Goal: Check status: Check status

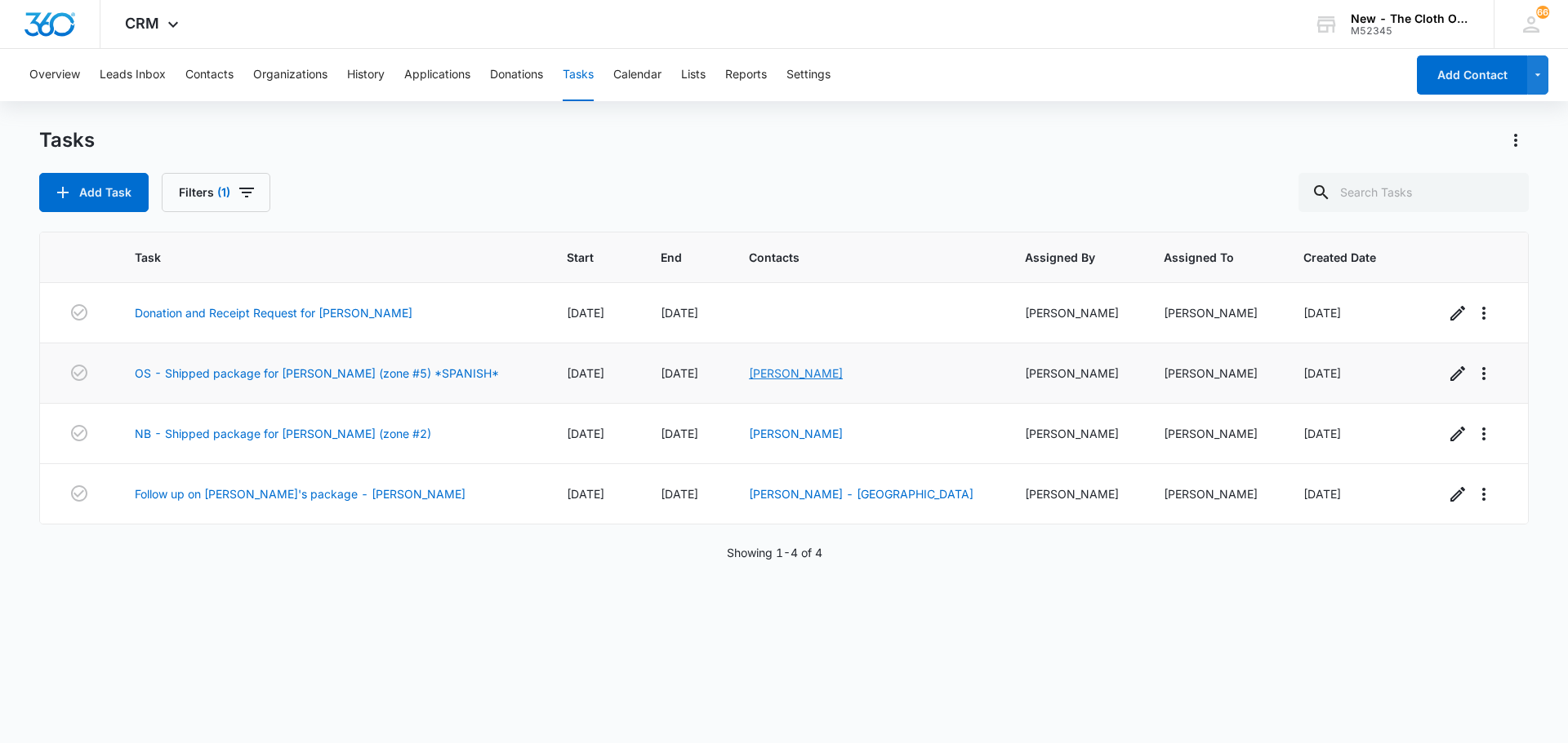
click at [790, 380] on link "[PERSON_NAME]" at bounding box center [796, 374] width 94 height 14
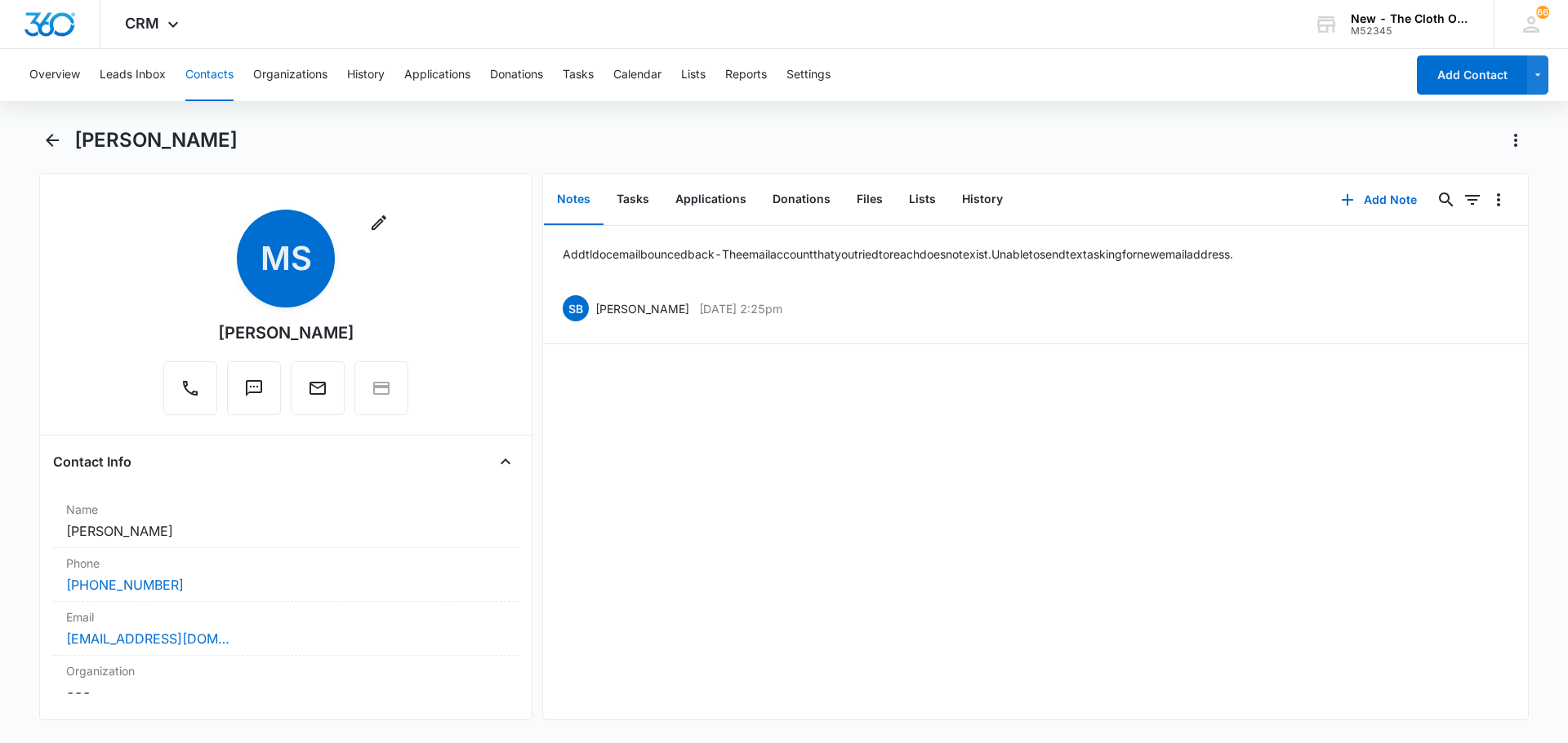
scroll to position [82, 0]
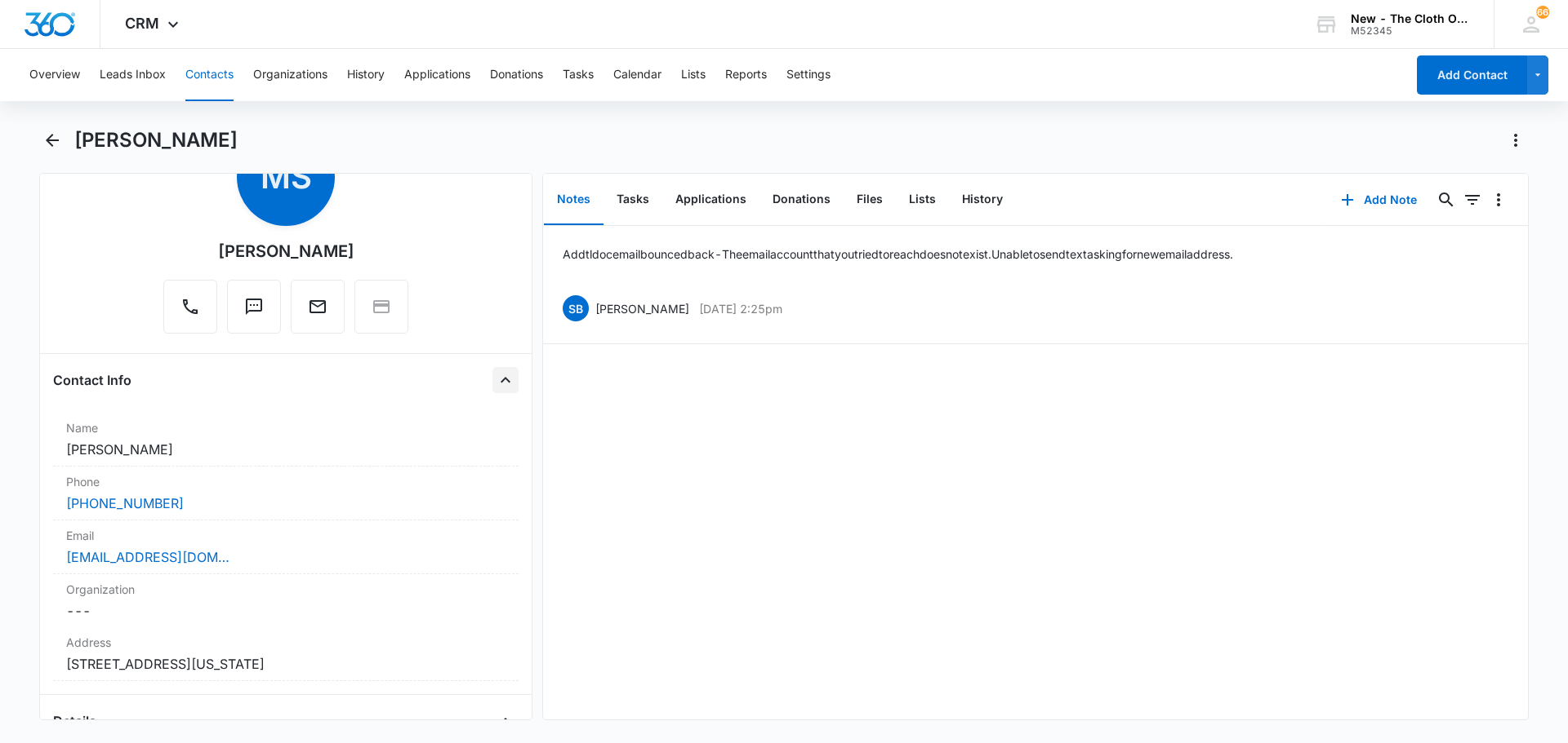
click at [498, 376] on icon "Close" at bounding box center [506, 380] width 19 height 19
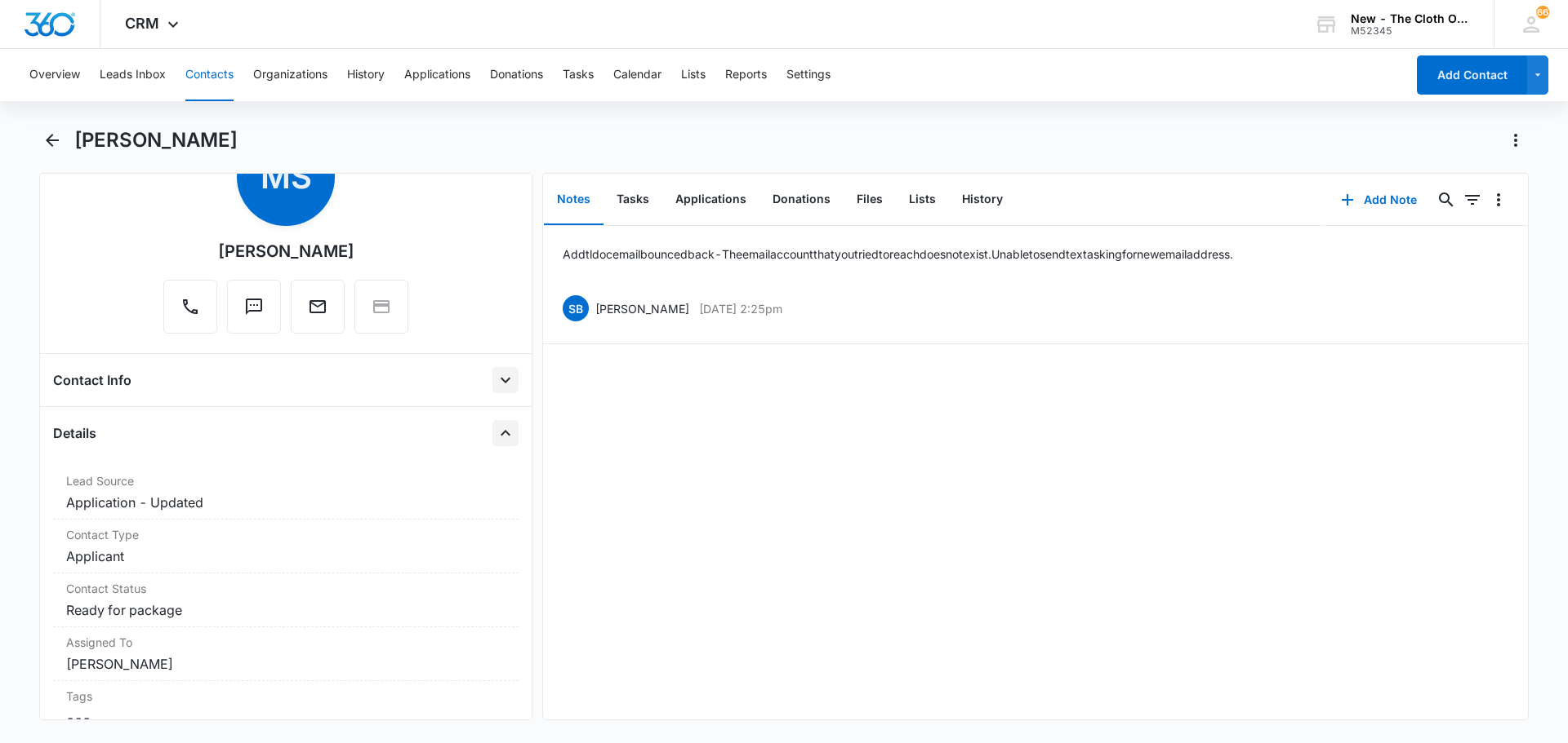
click at [492, 443] on button "Close" at bounding box center [506, 433] width 26 height 26
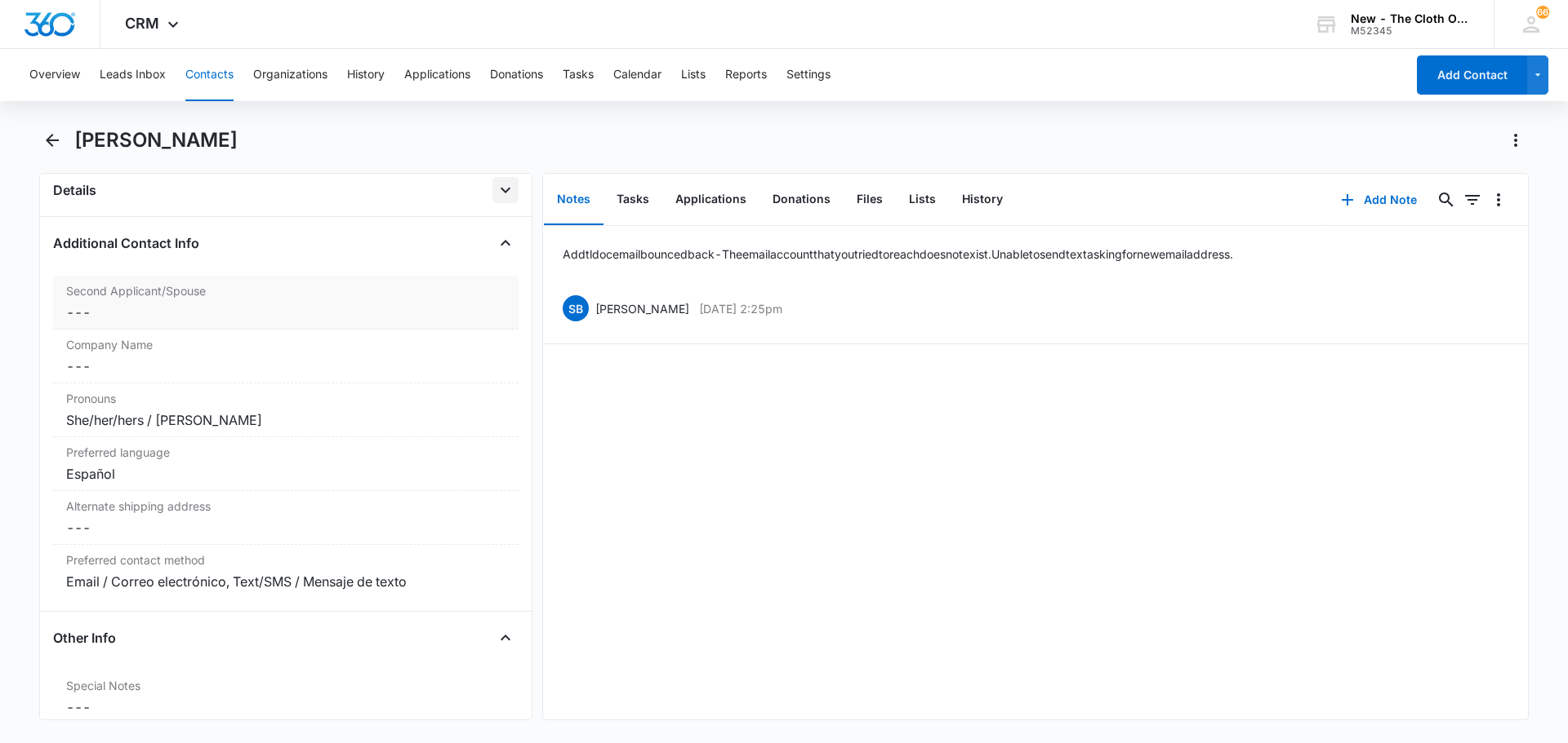
scroll to position [327, 0]
click at [496, 243] on icon "Close" at bounding box center [506, 241] width 19 height 19
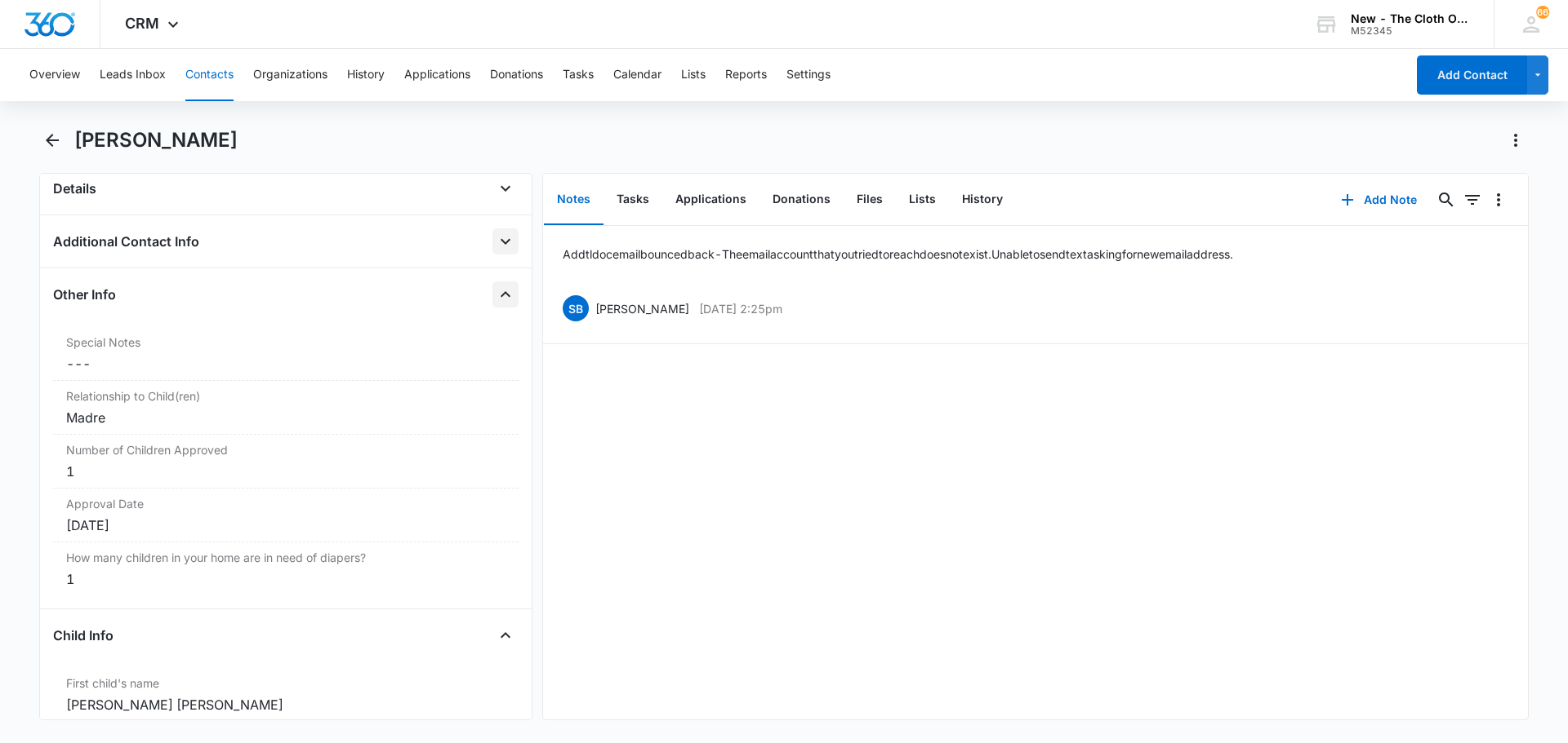
click at [496, 287] on icon "Close" at bounding box center [506, 294] width 19 height 19
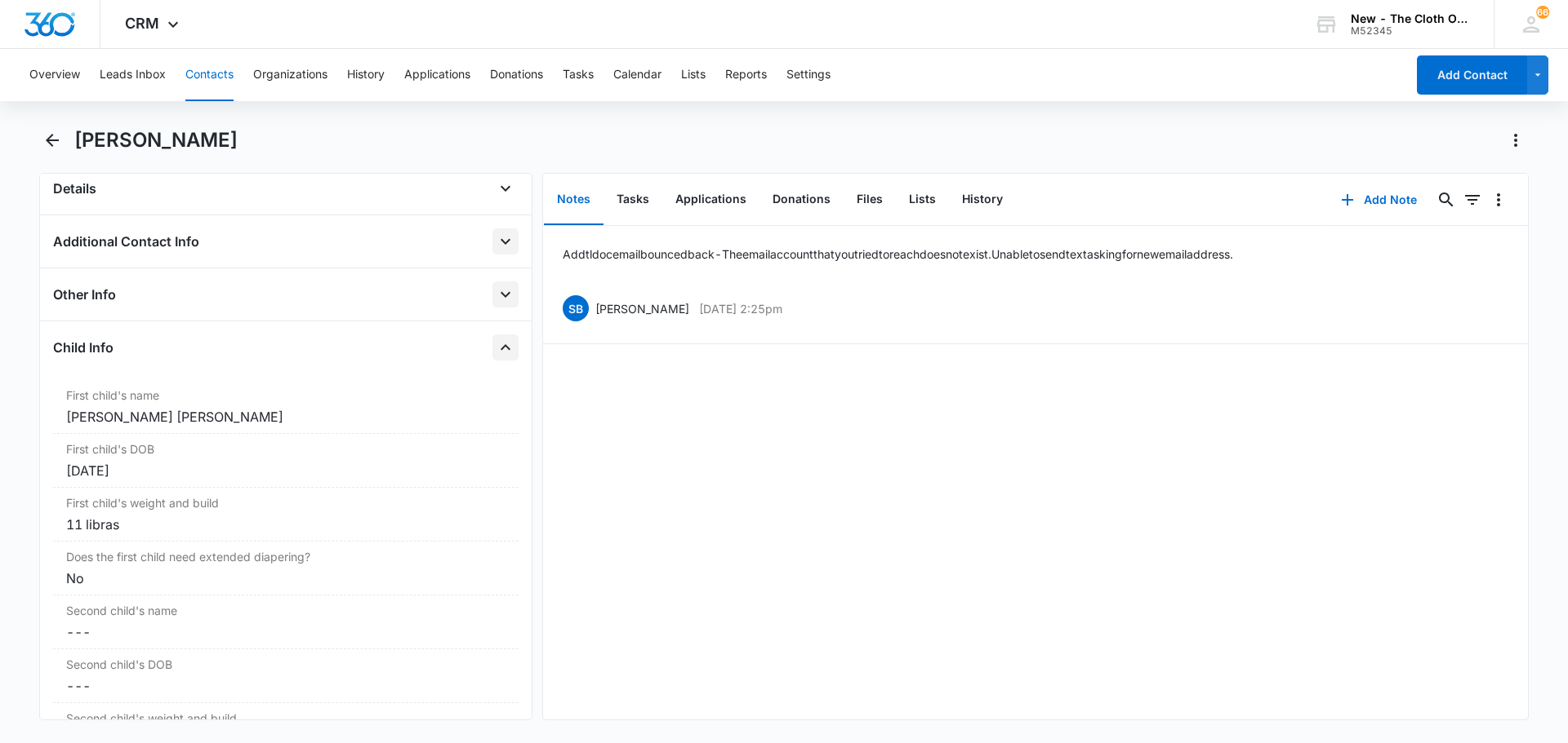
click at [496, 343] on icon "Close" at bounding box center [506, 348] width 19 height 19
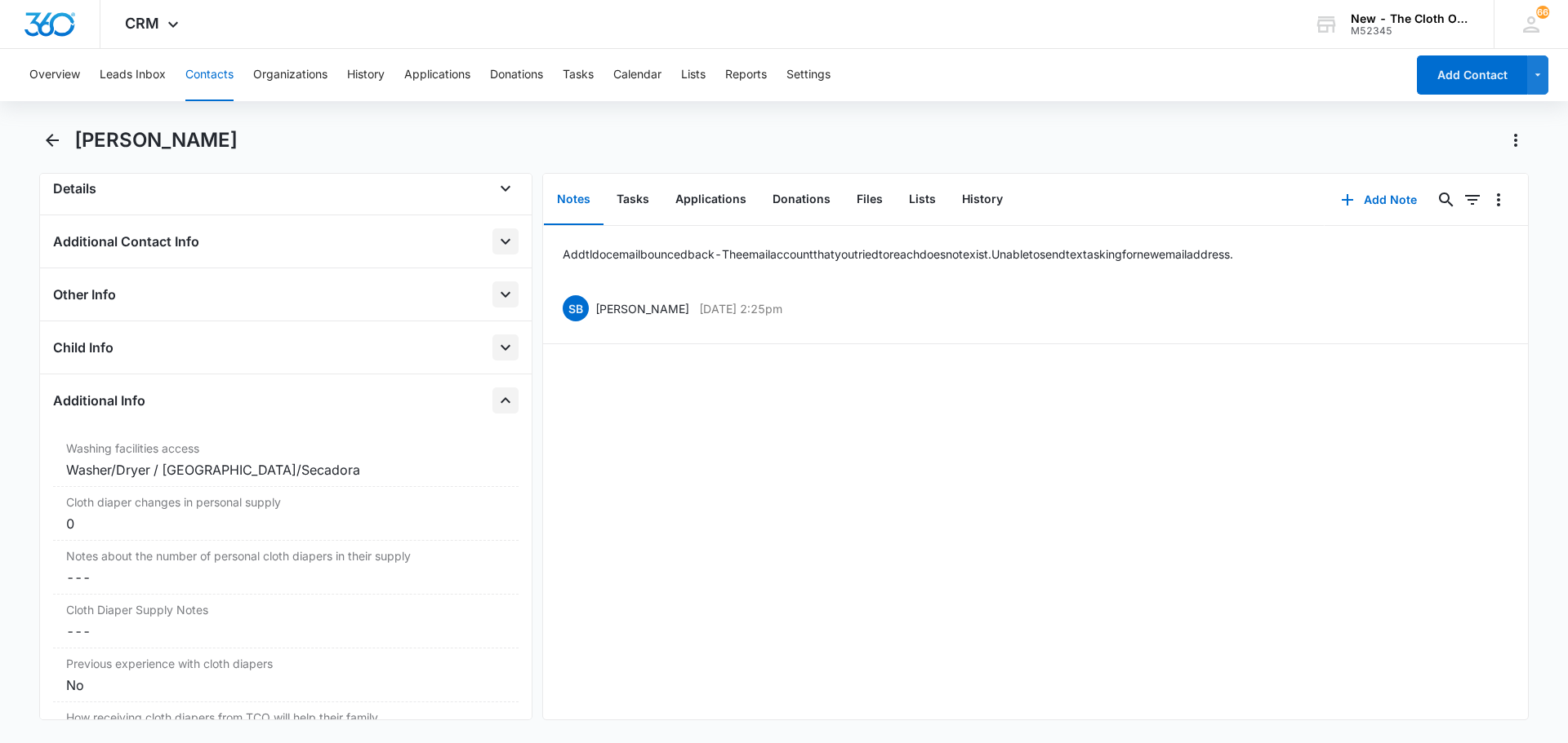
click at [496, 394] on icon "Close" at bounding box center [506, 401] width 19 height 19
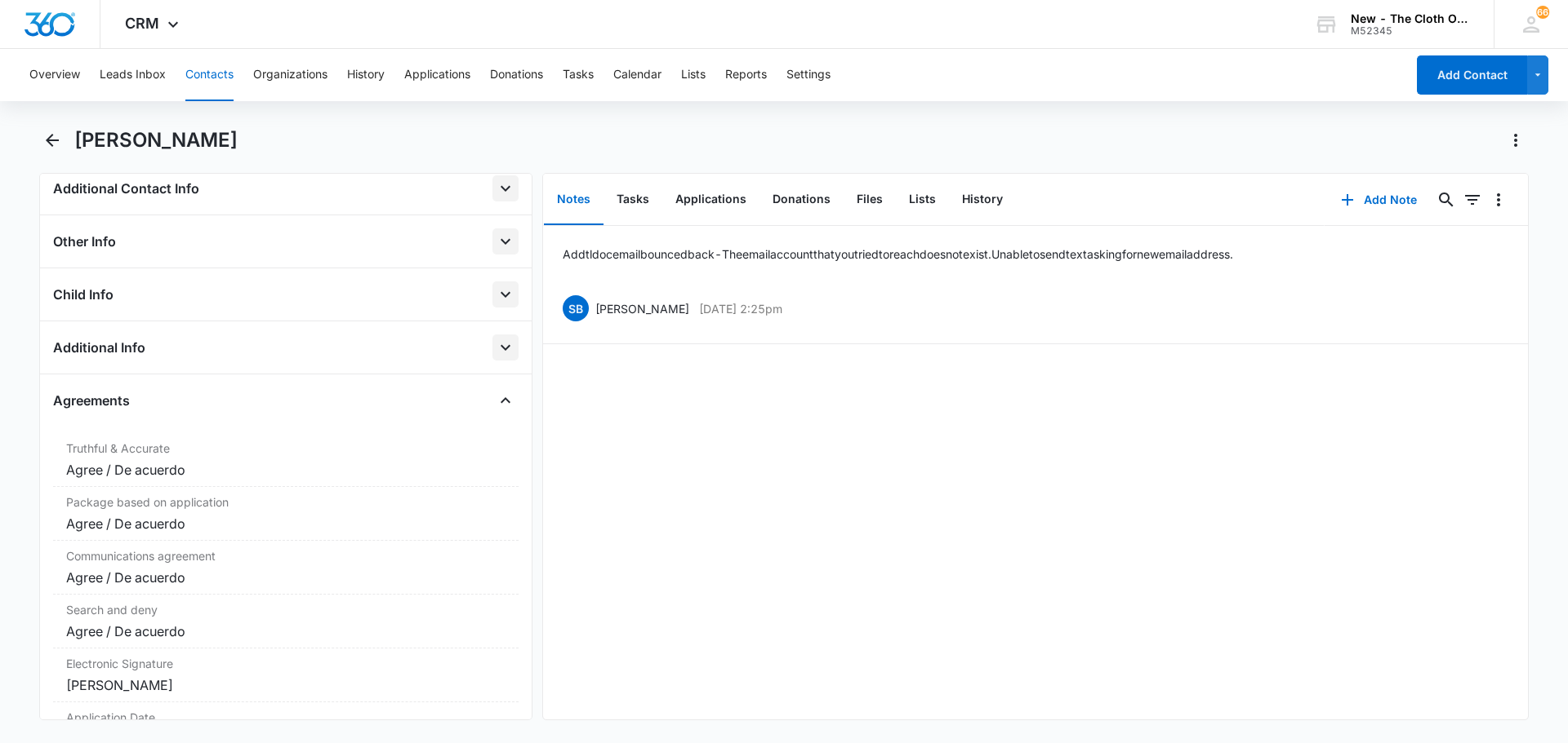
scroll to position [408, 0]
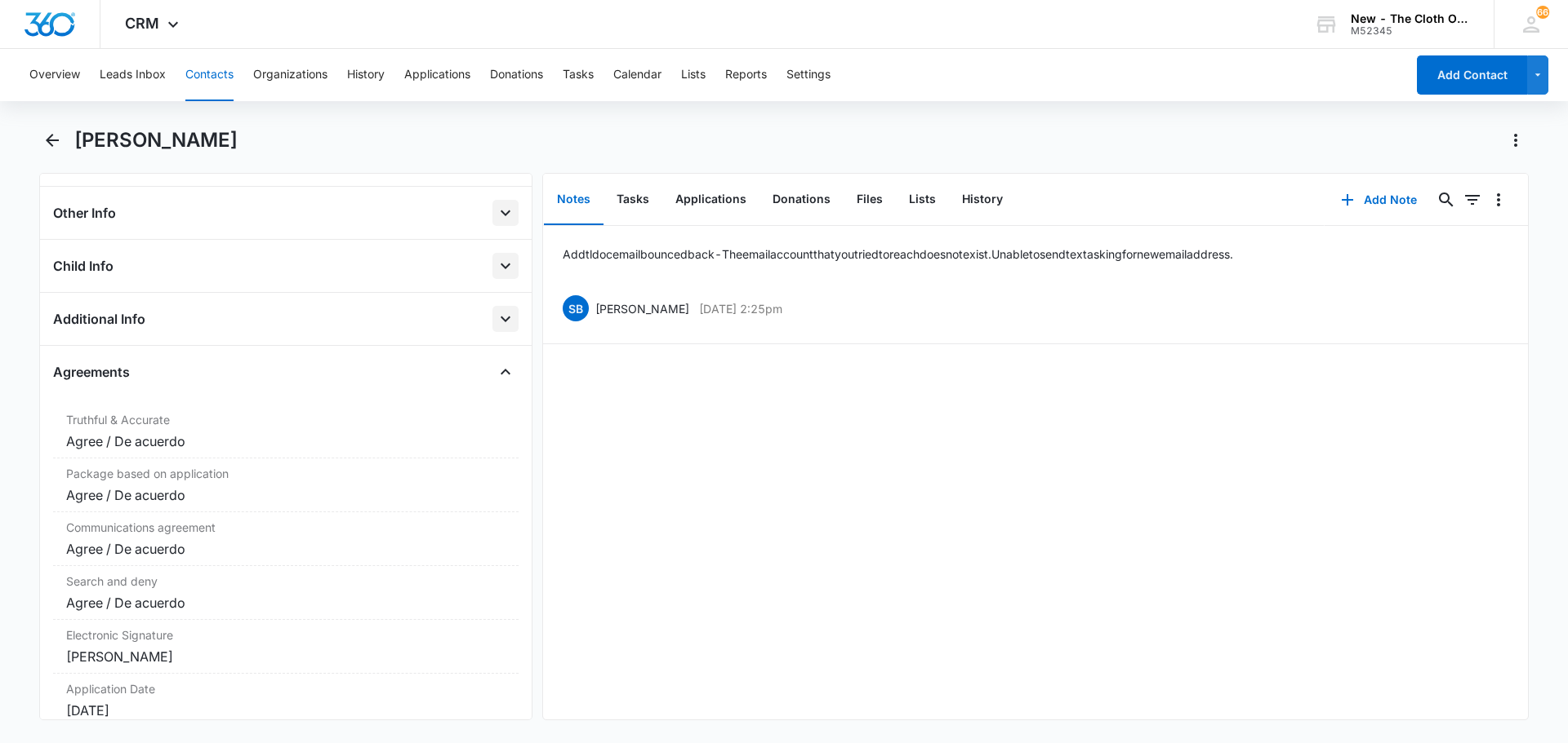
click at [492, 386] on div "Agreements Truthful & Accurate Cancel Save Changes Agree / De acuerdo Package b…" at bounding box center [286, 550] width 465 height 382
click at [496, 368] on icon "Close" at bounding box center [506, 372] width 19 height 19
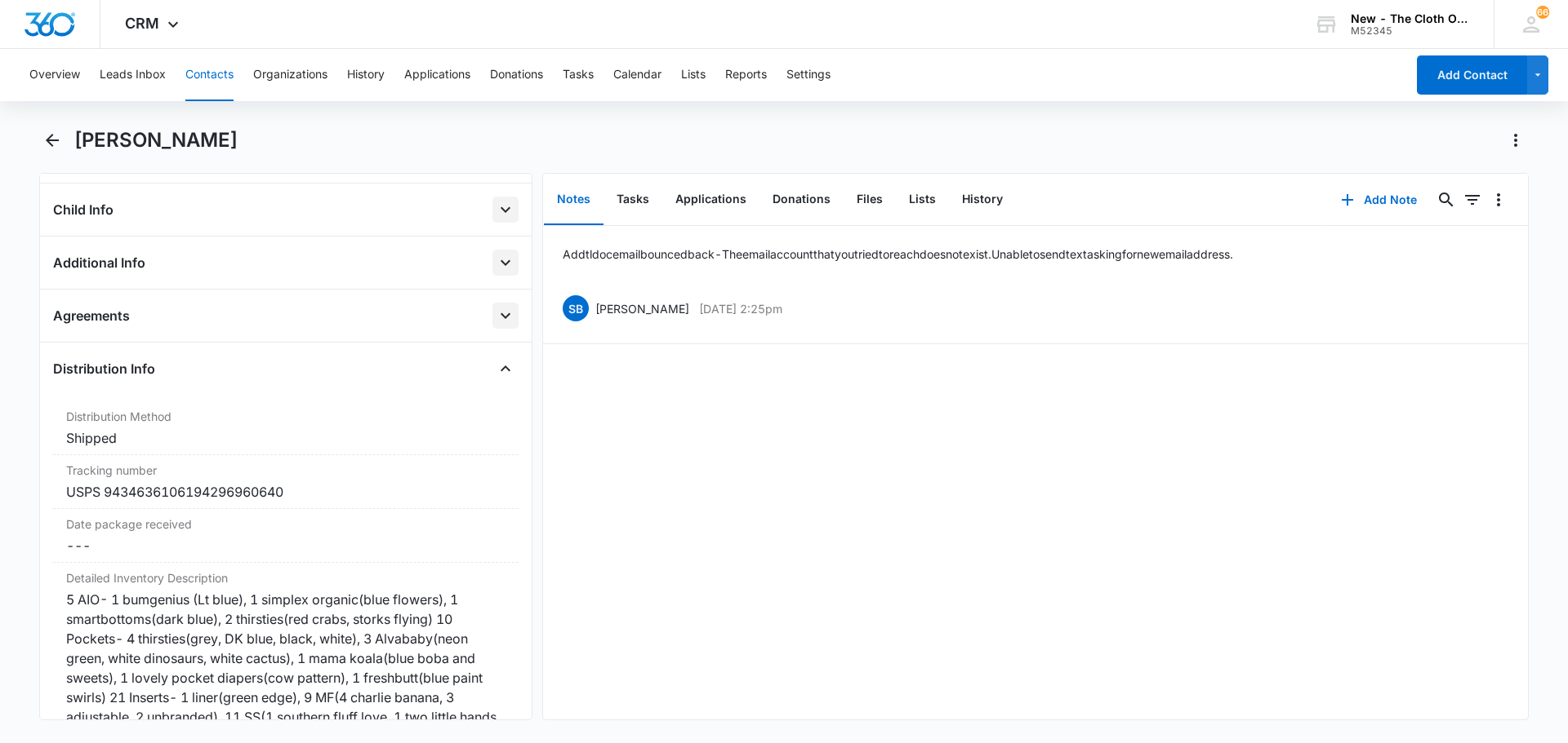
scroll to position [490, 0]
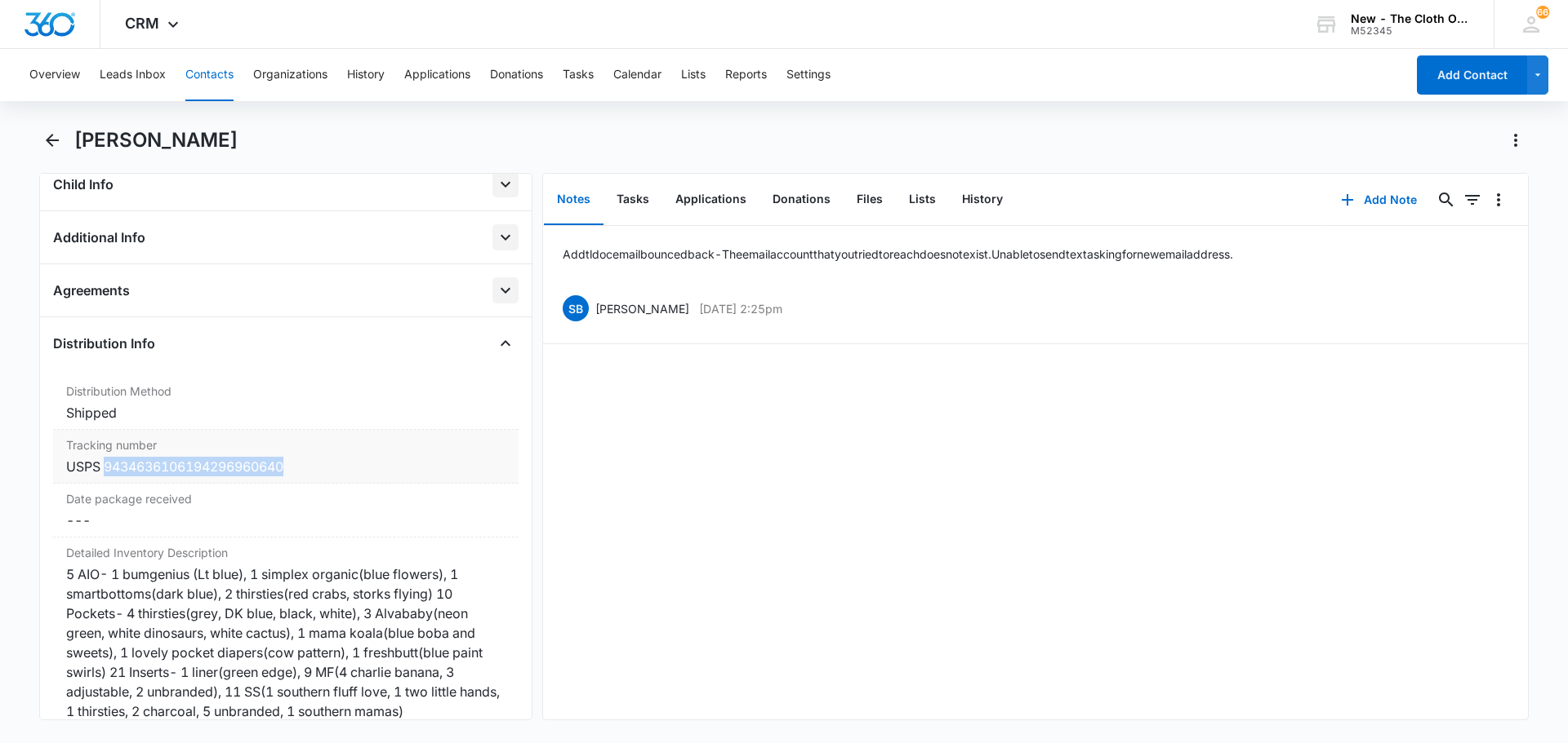
copy div "9434636106194296960640"
drag, startPoint x: 303, startPoint y: 466, endPoint x: 107, endPoint y: 471, distance: 196.1
click at [107, 471] on div "USPS 9434636106194296960640" at bounding box center [286, 467] width 439 height 19
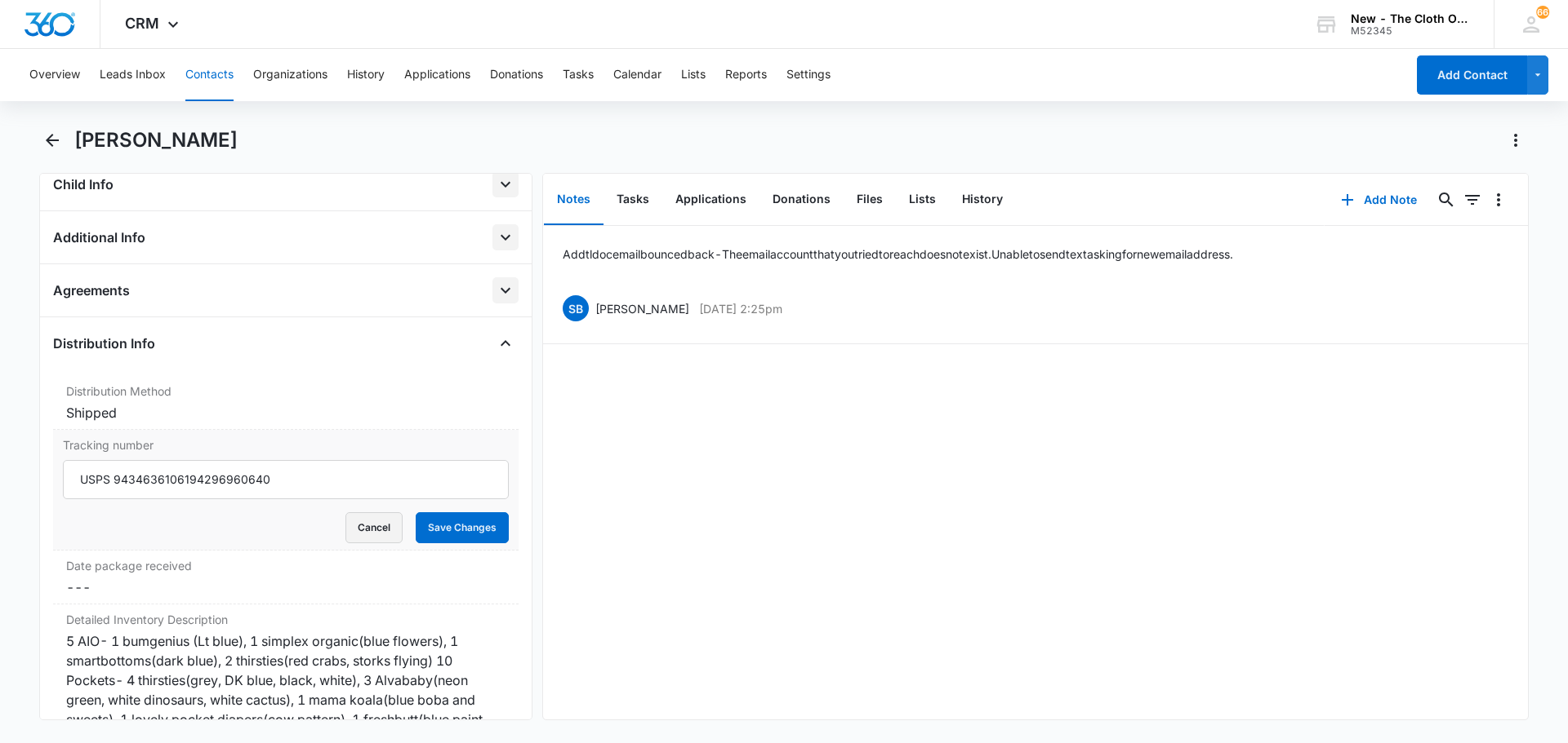
click at [371, 524] on button "Cancel" at bounding box center [374, 528] width 58 height 31
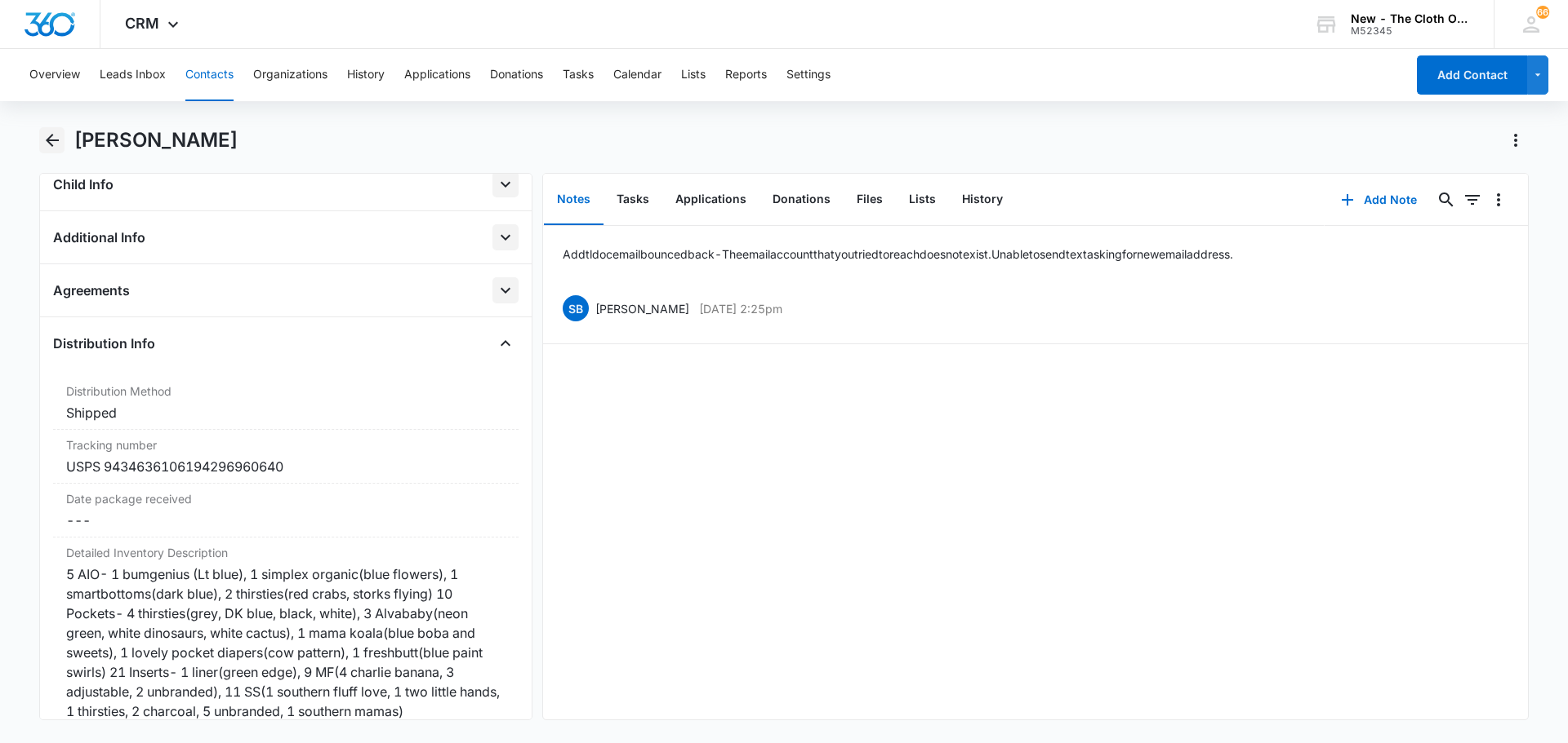
click at [47, 132] on icon "Back" at bounding box center [52, 140] width 19 height 19
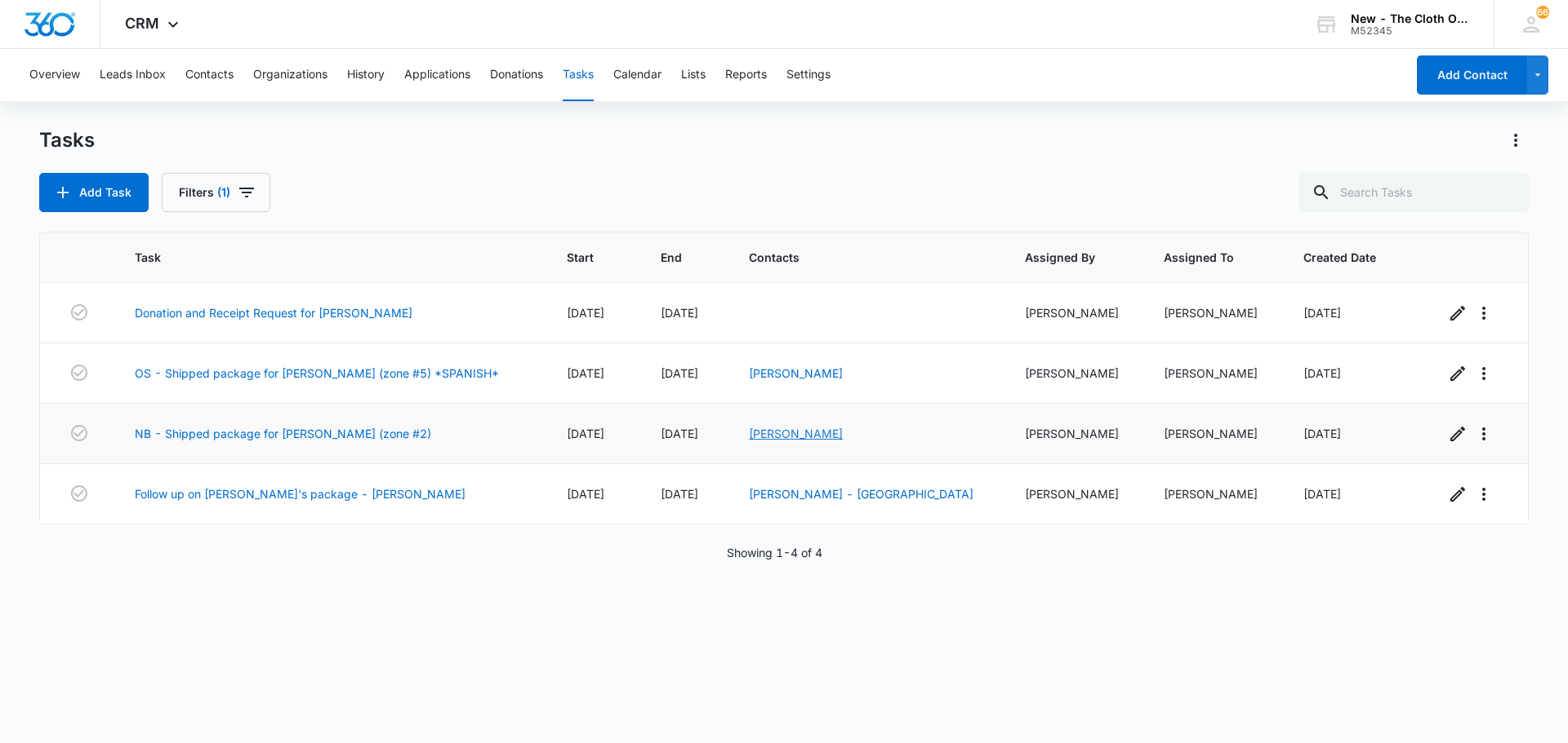
click at [843, 432] on link "[PERSON_NAME]" at bounding box center [796, 434] width 94 height 14
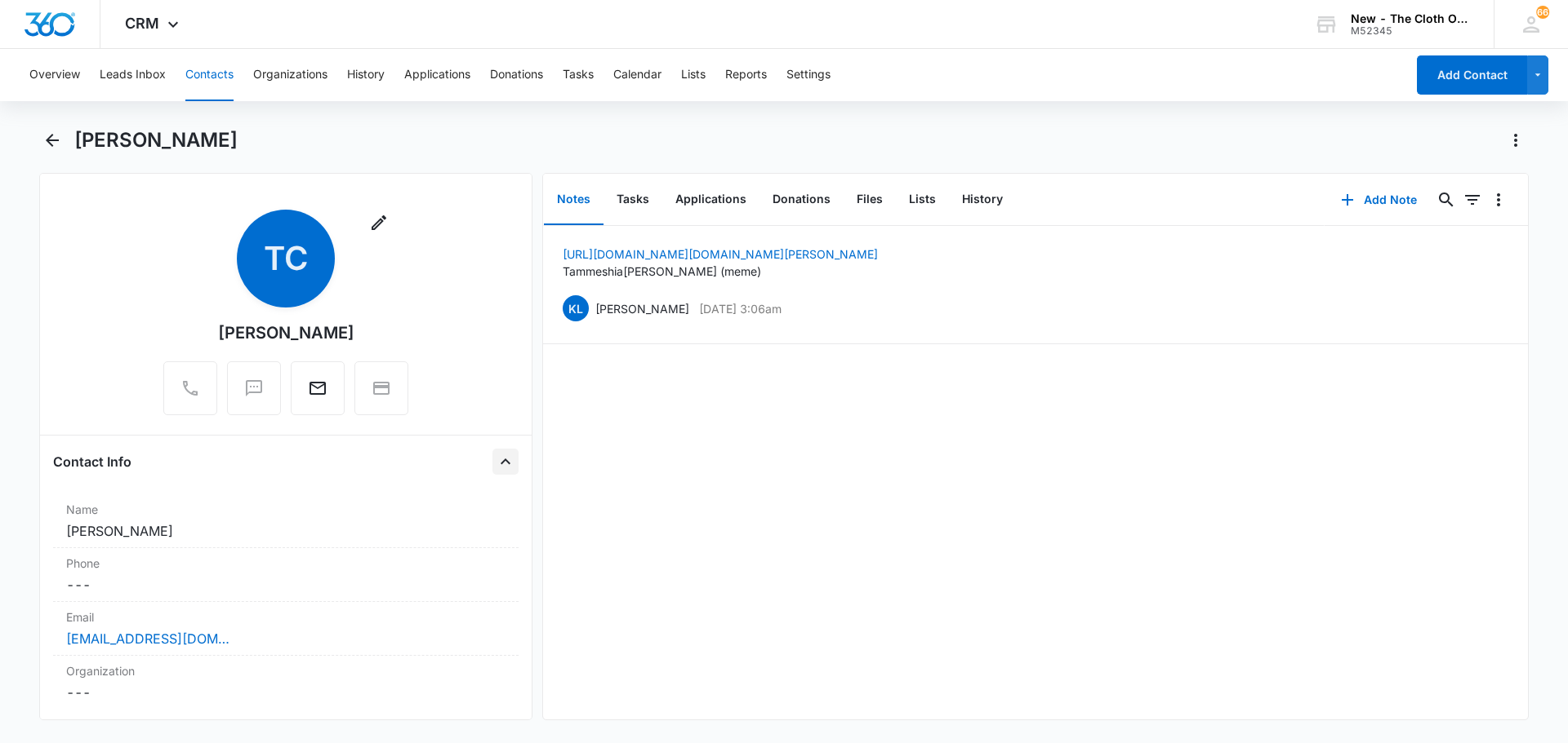
click at [496, 454] on icon "Close" at bounding box center [506, 462] width 19 height 19
click at [498, 512] on icon "Close" at bounding box center [506, 515] width 19 height 19
click at [492, 555] on button "Close" at bounding box center [506, 568] width 26 height 26
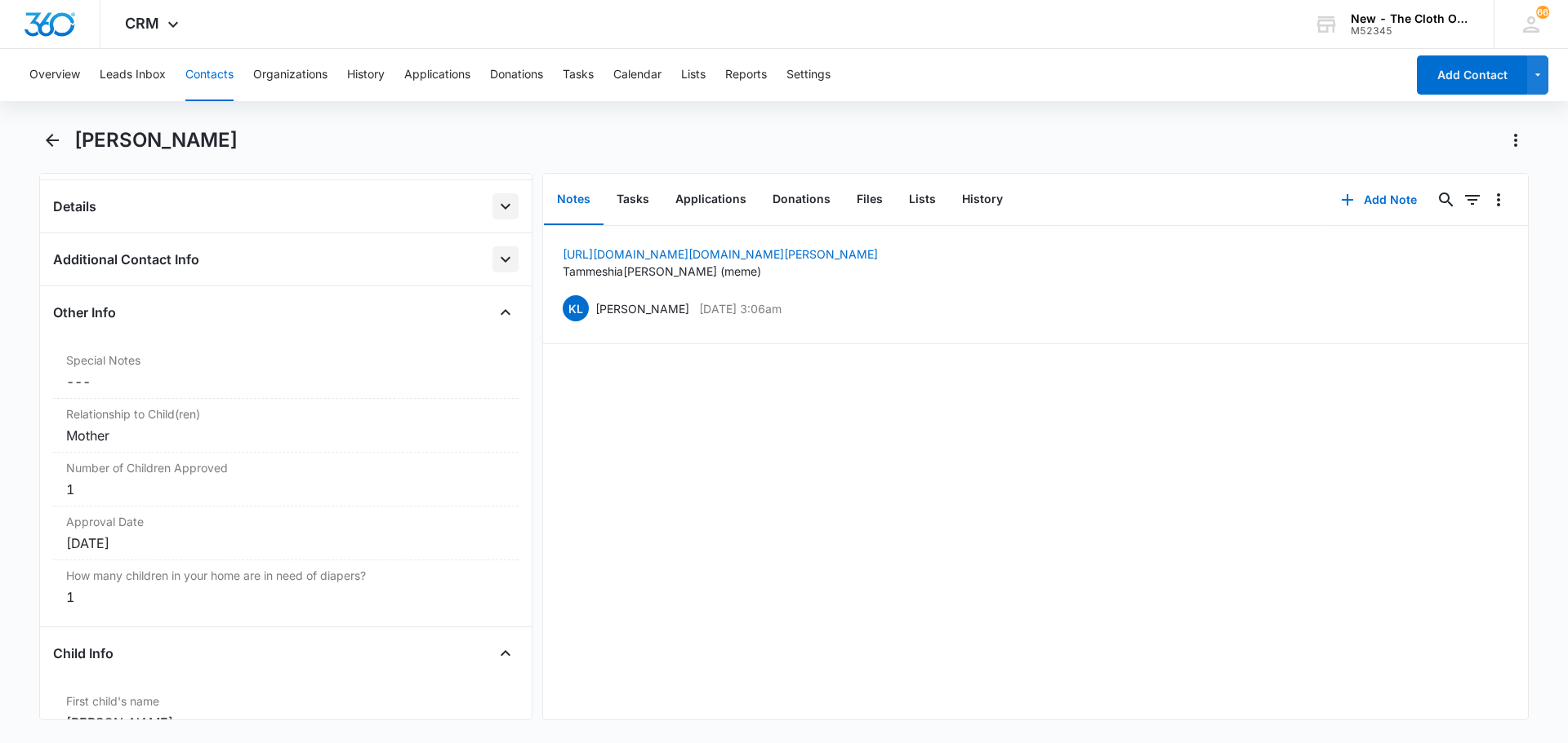
scroll to position [327, 0]
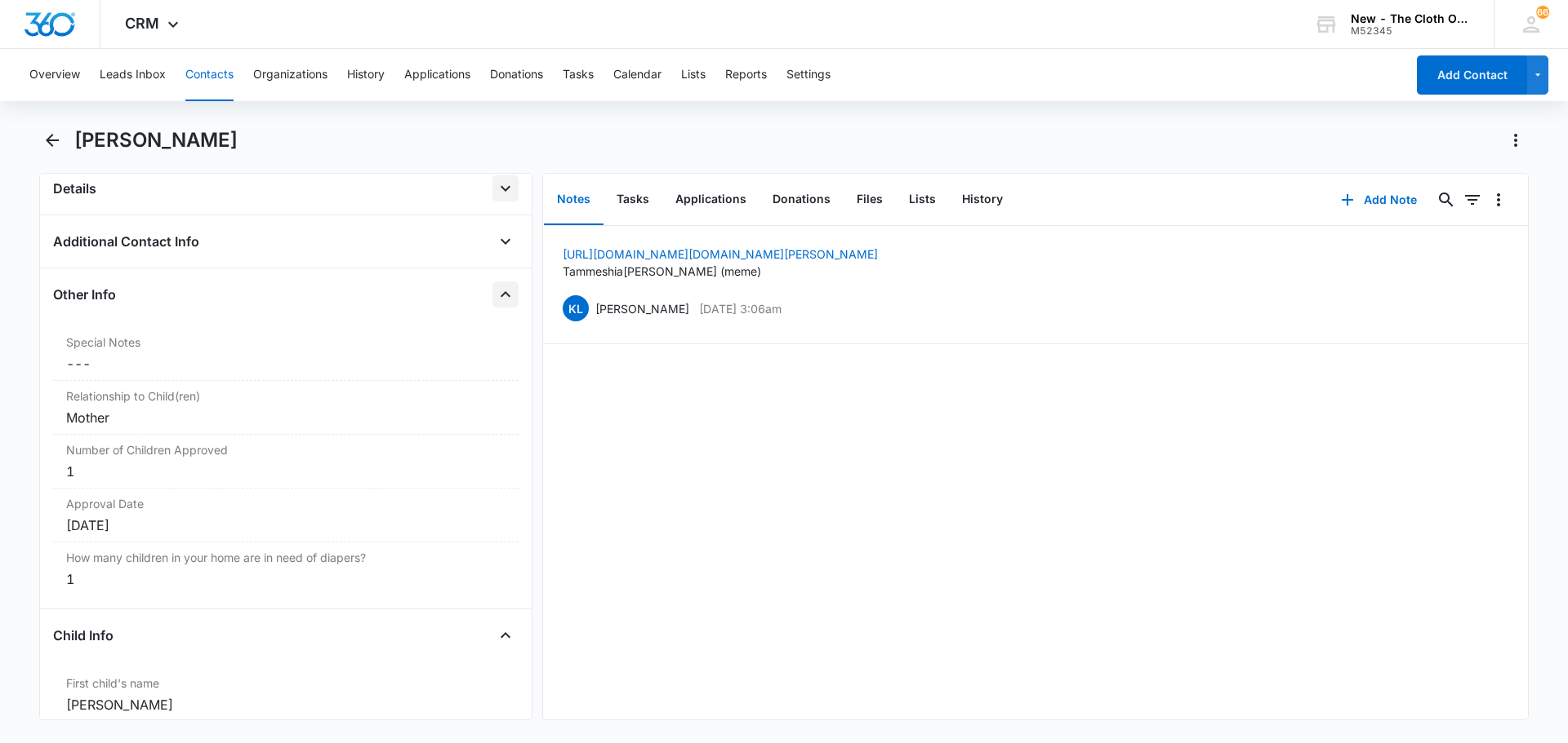
click at [496, 301] on icon "Close" at bounding box center [506, 294] width 19 height 19
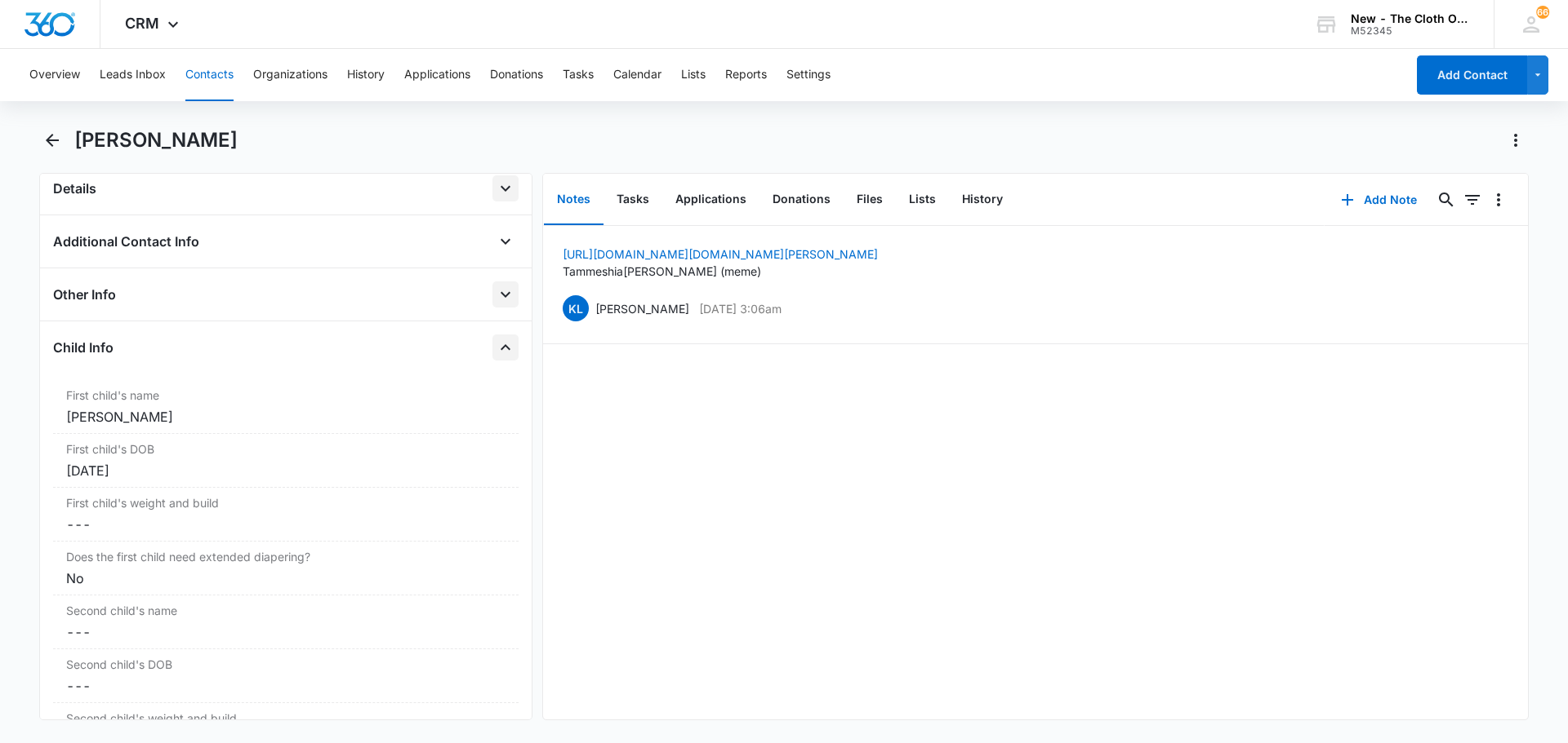
click at [500, 350] on icon "Close" at bounding box center [505, 347] width 10 height 6
click at [501, 395] on icon "Close" at bounding box center [506, 401] width 19 height 19
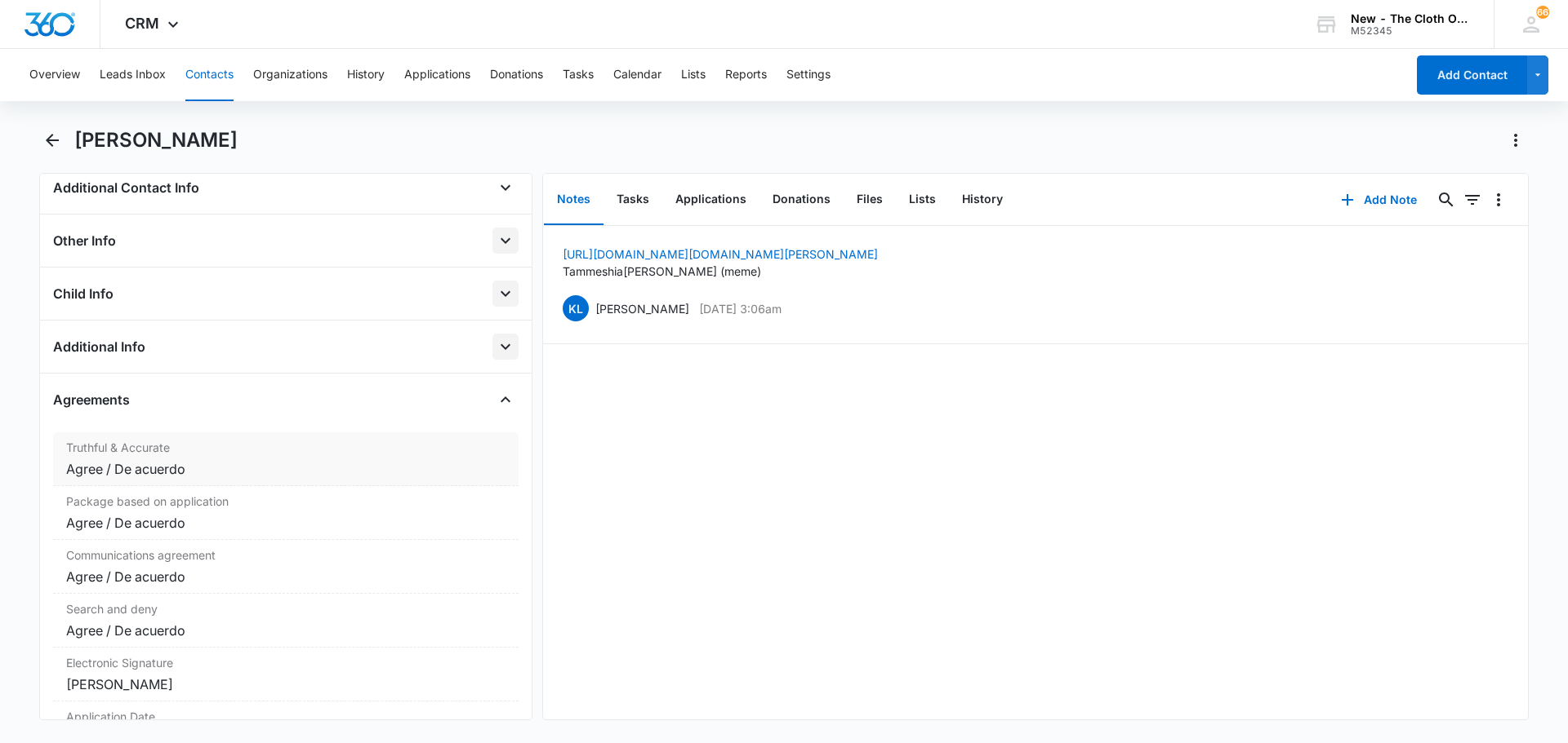
scroll to position [490, 0]
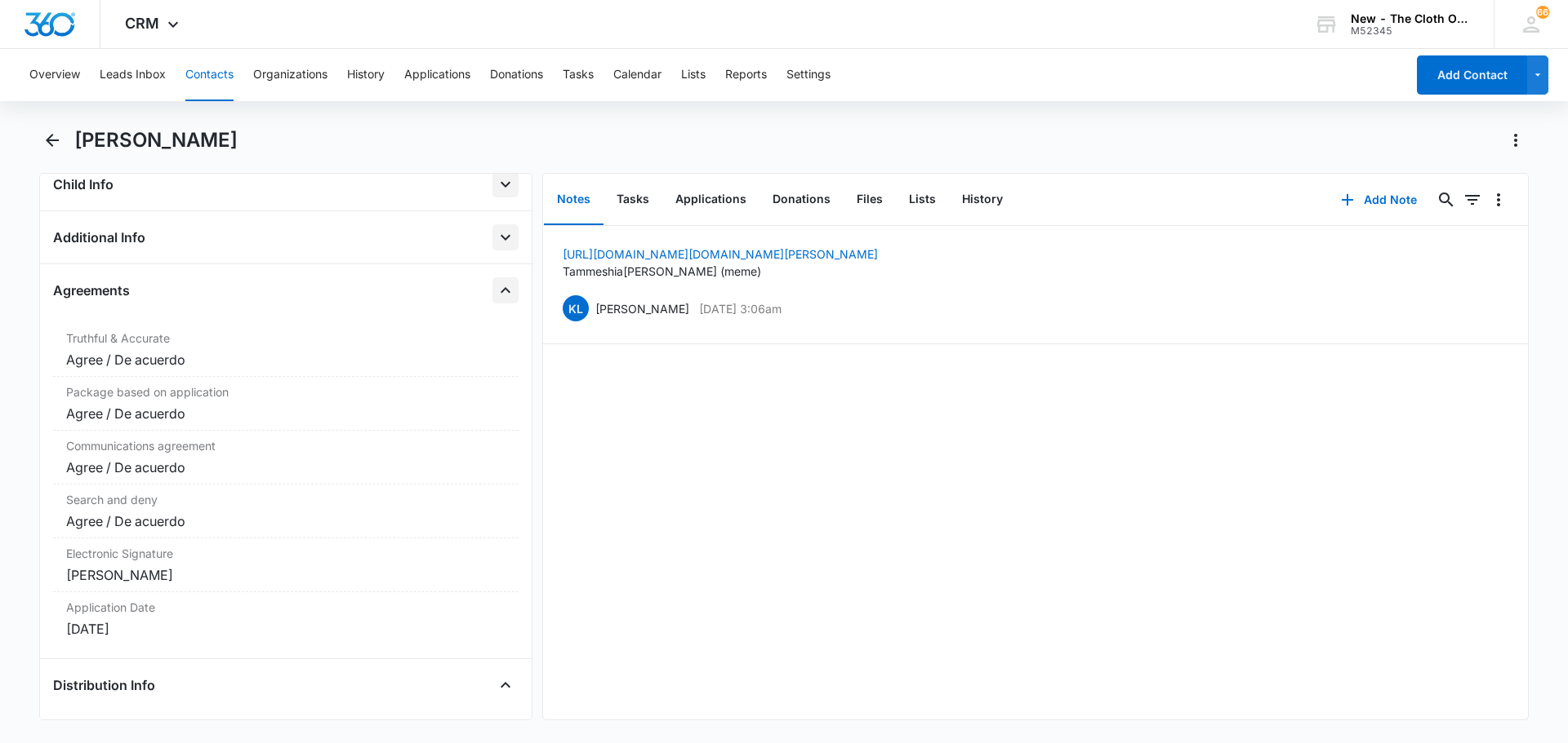
click at [496, 287] on icon "Close" at bounding box center [506, 290] width 19 height 19
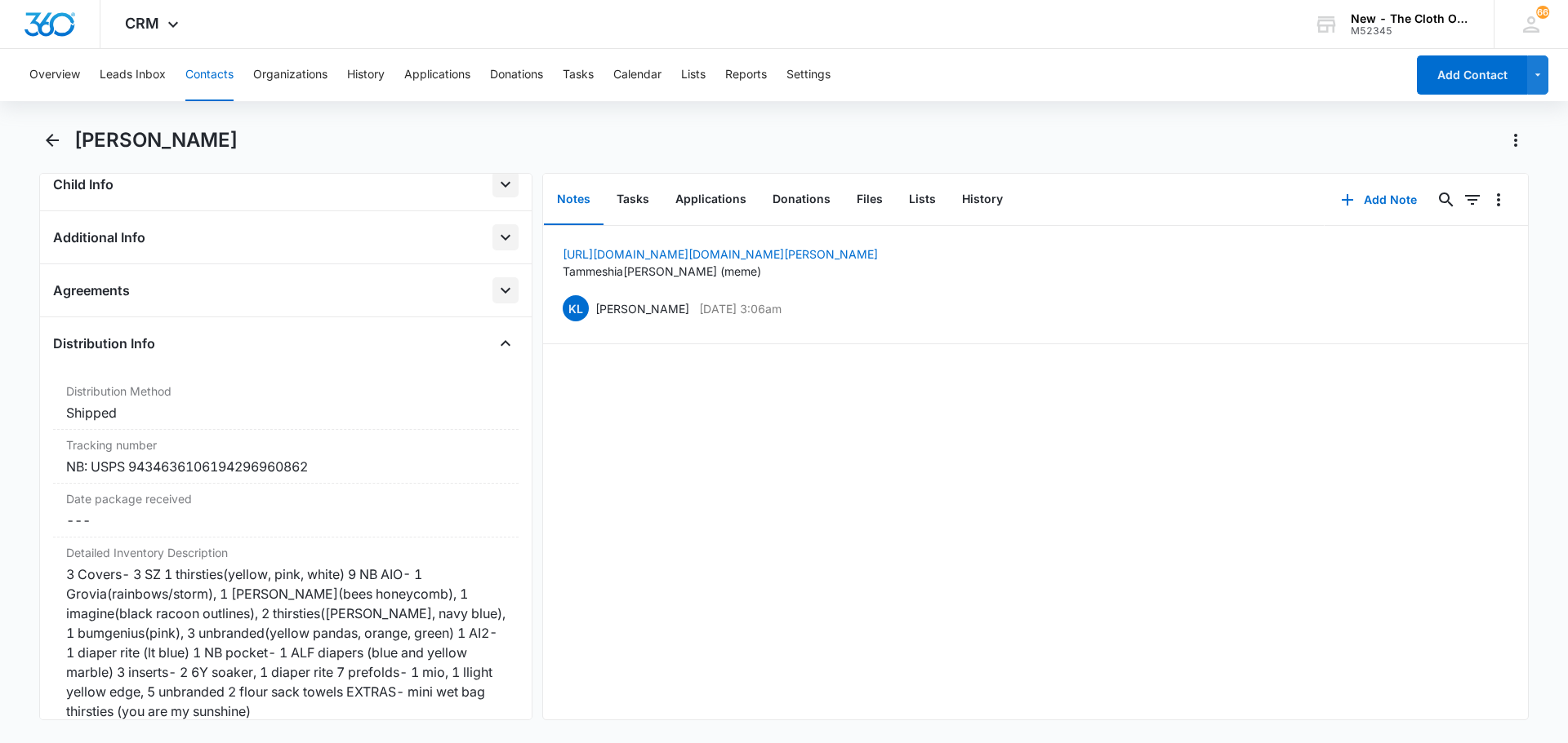
scroll to position [571, 0]
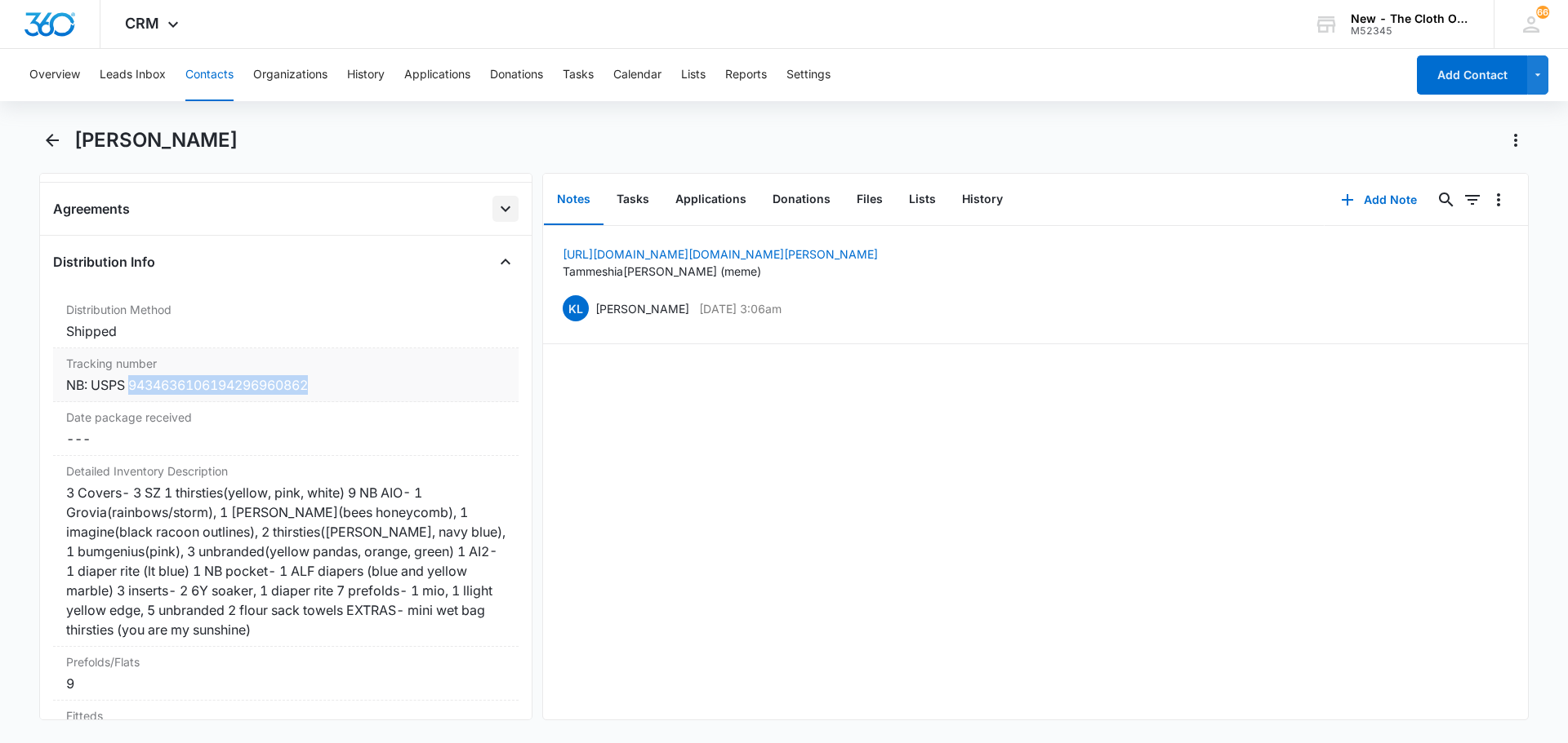
click at [132, 388] on div "NB: USPS 9434636106194296960862" at bounding box center [286, 385] width 439 height 19
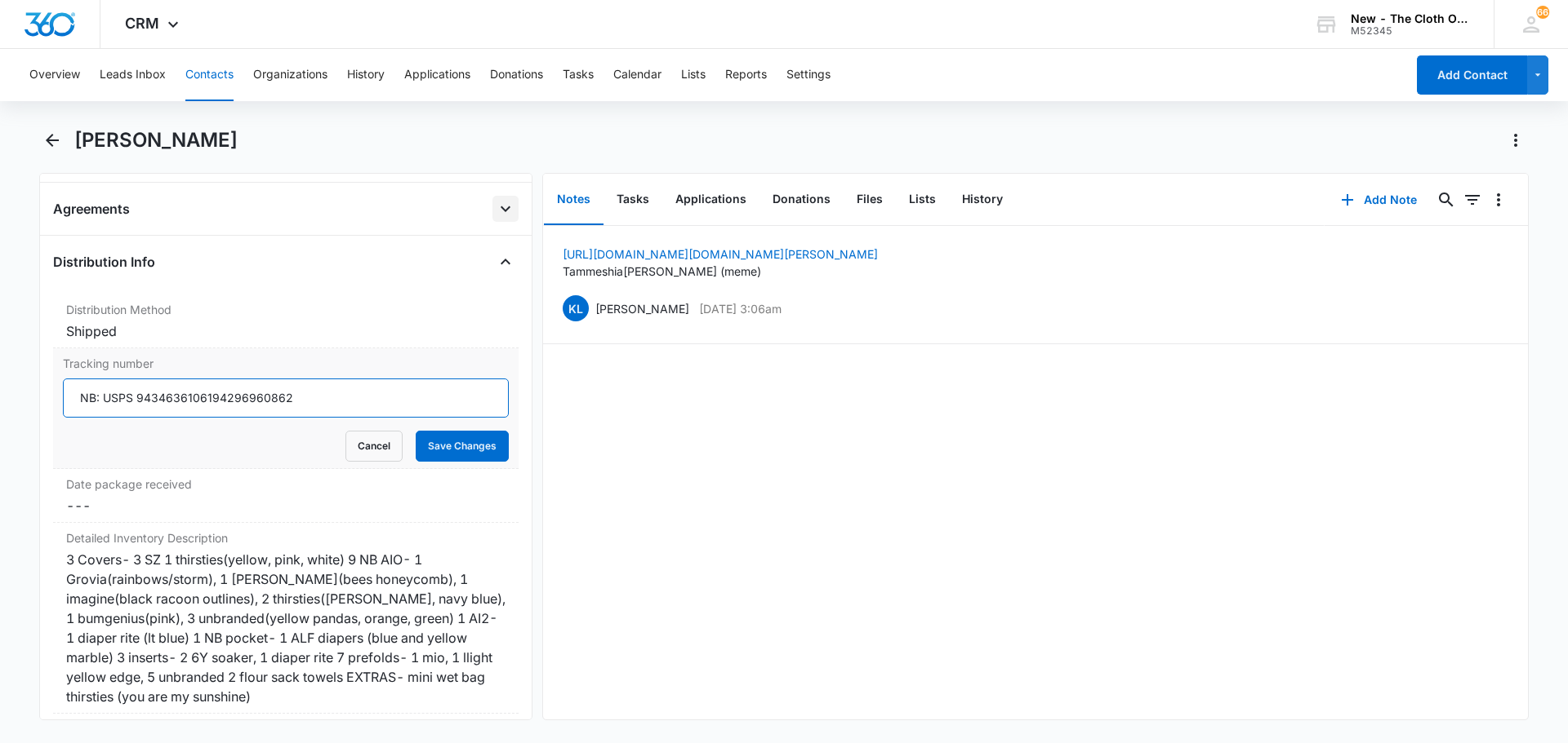
drag, startPoint x: 132, startPoint y: 388, endPoint x: 437, endPoint y: 395, distance: 305.1
click at [437, 395] on input "NB: USPS 9434636106194296960862" at bounding box center [286, 398] width 446 height 39
drag, startPoint x: 316, startPoint y: 404, endPoint x: 153, endPoint y: 407, distance: 163.0
click at [140, 415] on input "NB: USPS 9434636106194296960862" at bounding box center [286, 398] width 446 height 39
click at [370, 446] on button "Cancel" at bounding box center [374, 447] width 58 height 31
